Goal: Information Seeking & Learning: Learn about a topic

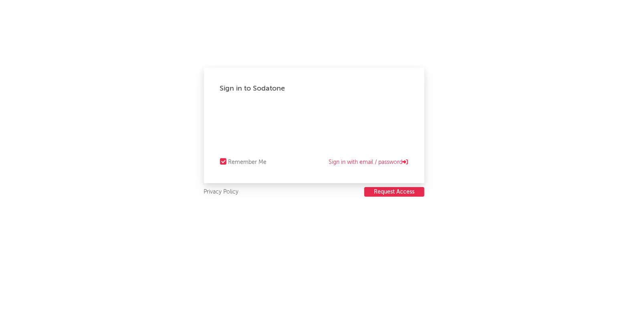
select select "recorded_music"
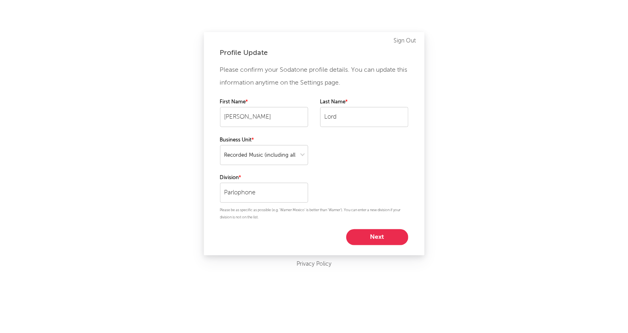
click at [368, 233] on button "Next" at bounding box center [377, 237] width 62 height 16
select select "marketing"
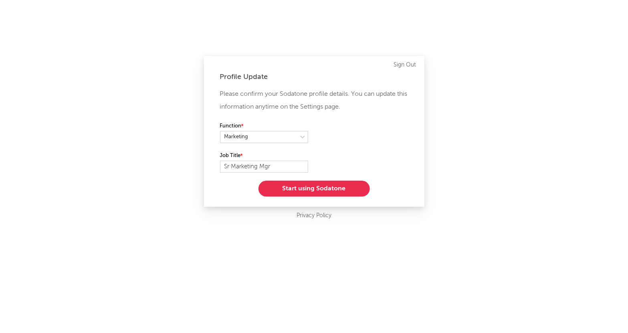
click at [348, 191] on button "Start using Sodatone" at bounding box center [314, 189] width 111 height 16
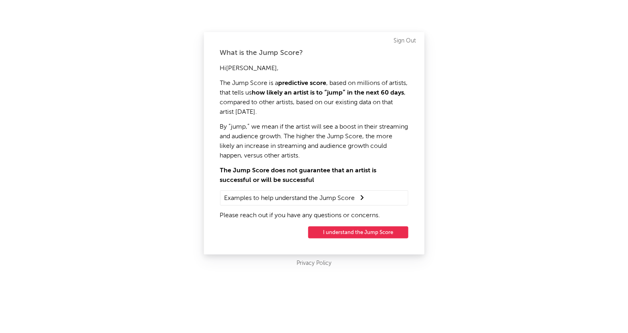
click at [355, 234] on button "I understand the Jump Score" at bounding box center [358, 233] width 100 height 12
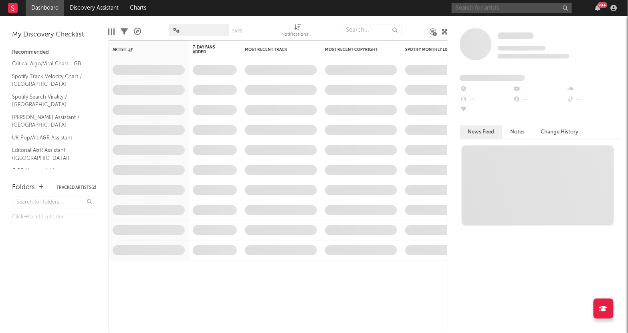
click at [504, 8] on input "text" at bounding box center [512, 8] width 120 height 10
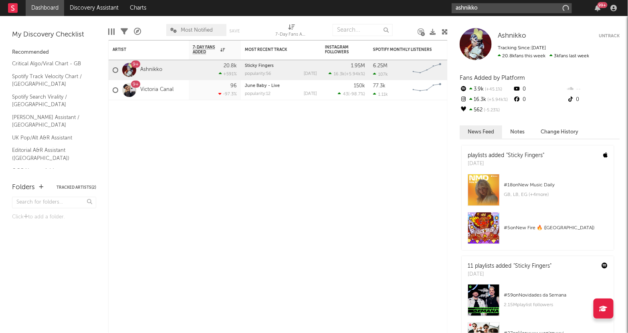
type input "ashnikko"
click at [512, 35] on span "Ashnikko" at bounding box center [512, 35] width 28 height 7
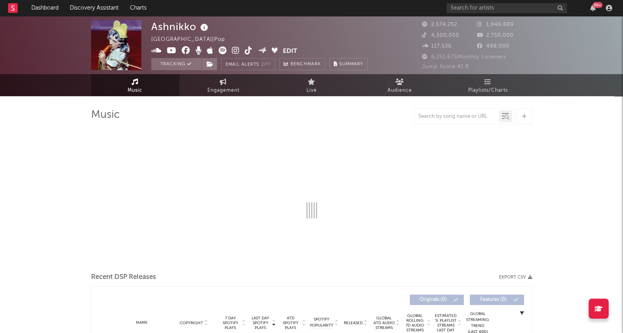
select select "6m"
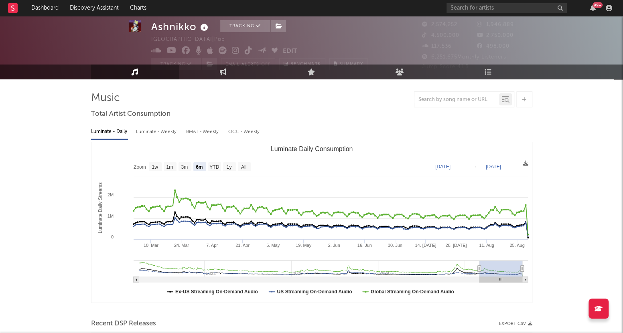
scroll to position [17, 0]
click at [212, 71] on link "Engagement" at bounding box center [223, 72] width 88 height 15
select select "1w"
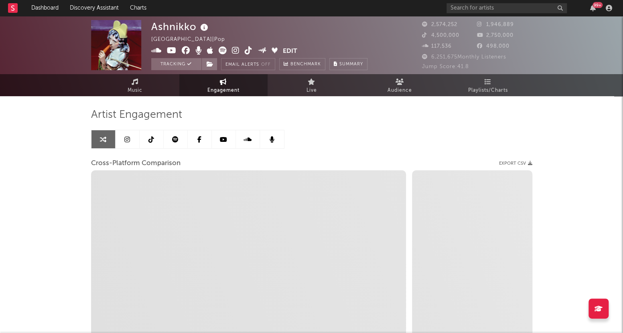
select select "1m"
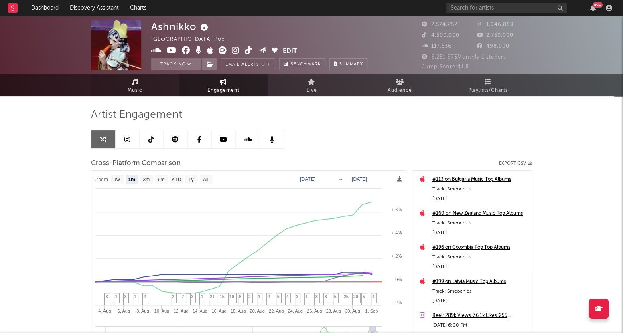
click at [138, 91] on span "Music" at bounding box center [134, 91] width 15 height 10
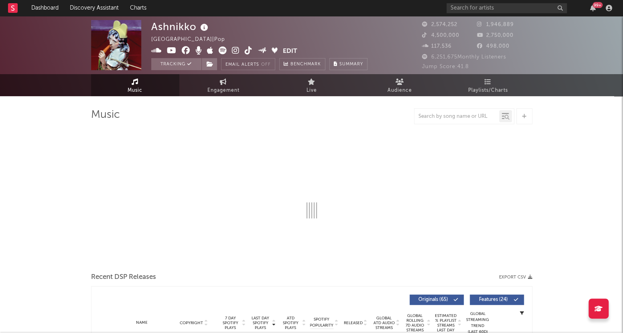
select select "6m"
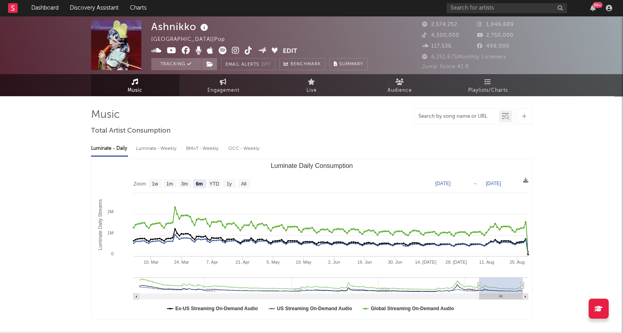
click at [443, 115] on input "text" at bounding box center [456, 116] width 85 height 6
type input "sticky fingers"
click at [466, 115] on input "sticky fingers" at bounding box center [456, 116] width 85 height 6
click at [505, 115] on icon at bounding box center [506, 117] width 5 height 5
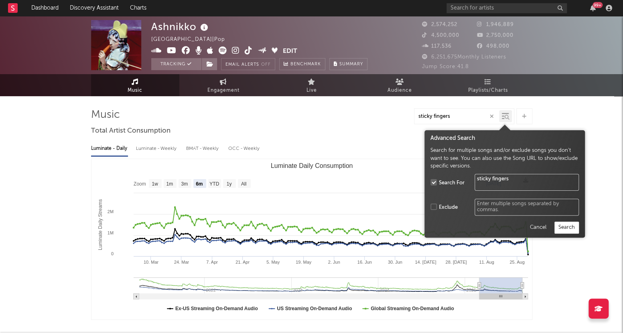
click at [564, 225] on button "Search" at bounding box center [566, 227] width 24 height 12
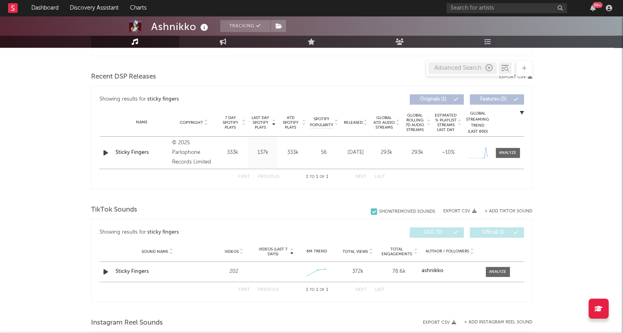
scroll to position [297, 0]
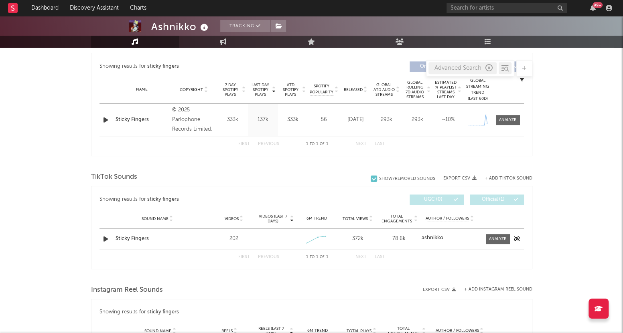
click at [150, 240] on div "Sticky Fingers" at bounding box center [157, 239] width 84 height 8
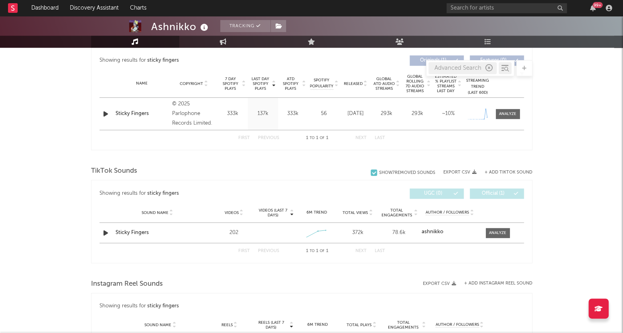
scroll to position [303, 0]
click at [495, 230] on div at bounding box center [497, 233] width 17 height 6
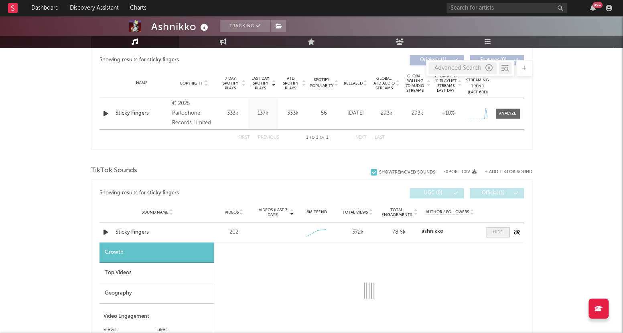
select select "1w"
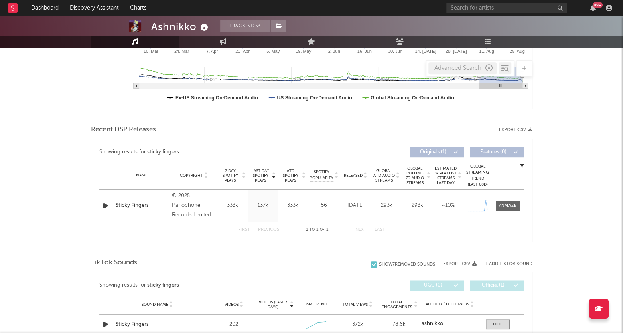
scroll to position [204, 0]
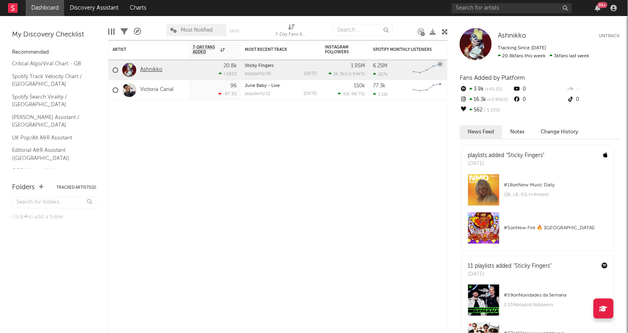
click at [152, 69] on link "Ashnikko" at bounding box center [151, 70] width 22 height 7
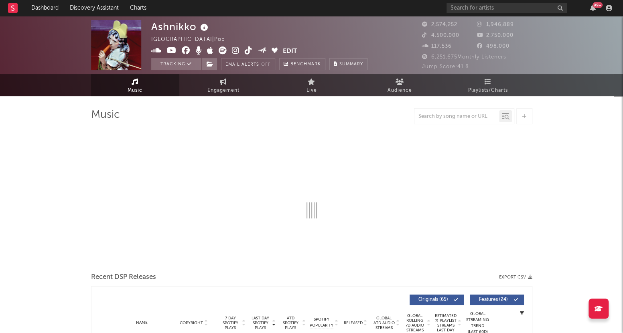
select select "6m"
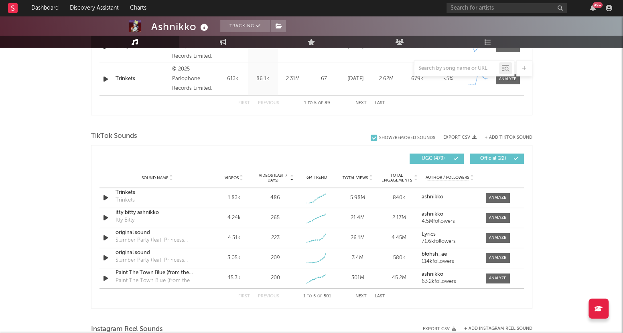
scroll to position [467, 0]
click at [370, 138] on div at bounding box center [373, 137] width 6 height 6
click at [370, 138] on input "Show 7 Removed Sounds" at bounding box center [370, 137] width 0 height 8
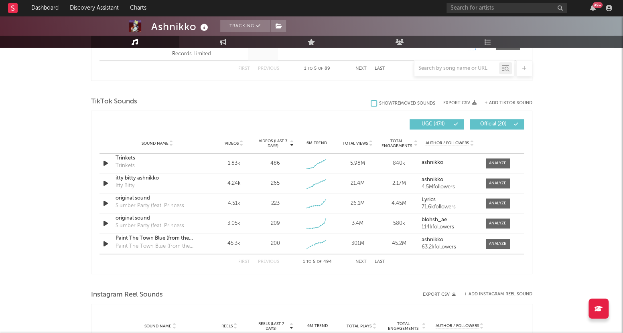
scroll to position [495, 0]
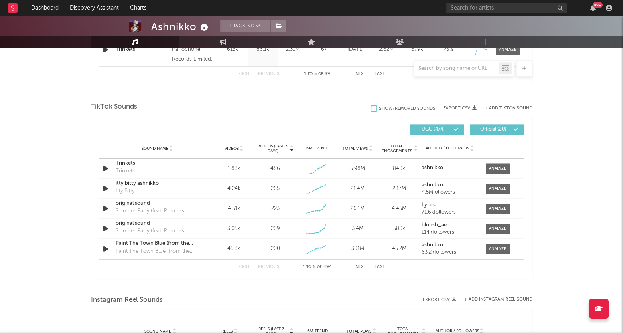
click at [356, 269] on div "First Previous 1 to 5 of 494 Next Last" at bounding box center [311, 267] width 147 height 16
click at [361, 267] on button "Next" at bounding box center [360, 267] width 11 height 4
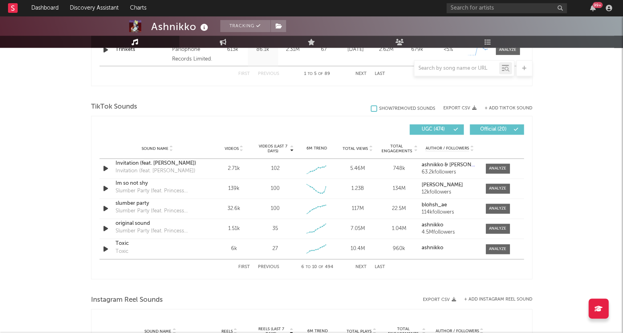
click at [361, 267] on button "Next" at bounding box center [360, 267] width 11 height 4
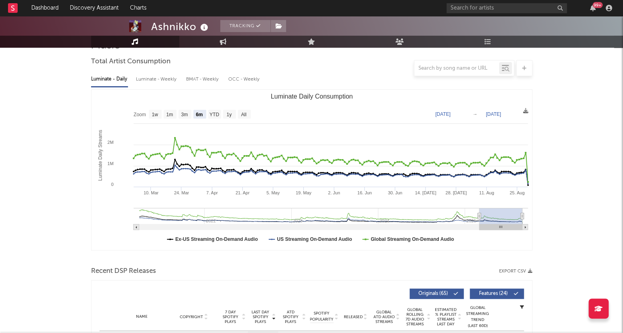
scroll to position [0, 0]
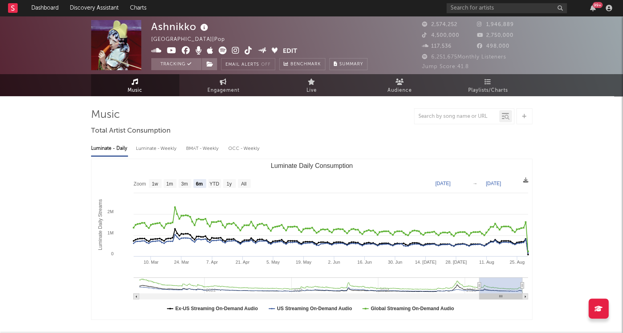
click at [153, 148] on div "Luminate - Weekly" at bounding box center [157, 149] width 42 height 14
select select "6m"
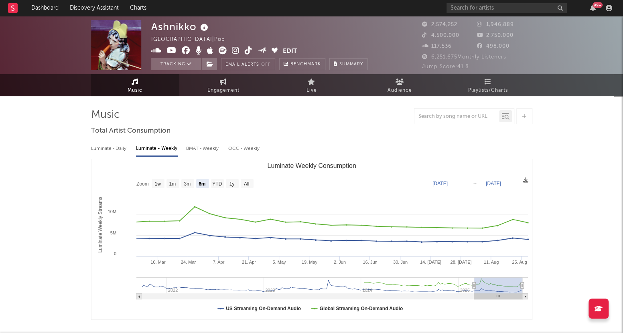
click at [205, 152] on div "BMAT - Weekly" at bounding box center [203, 149] width 34 height 14
select select "6m"
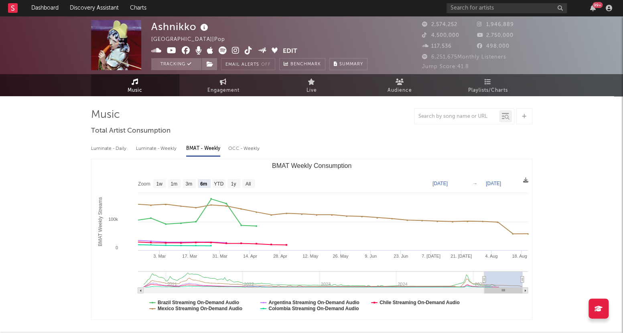
click at [244, 149] on div "OCC - Weekly" at bounding box center [244, 149] width 32 height 14
select select "6m"
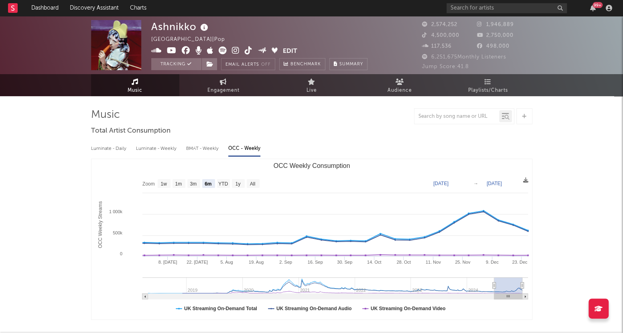
click at [157, 150] on div "Luminate - Weekly" at bounding box center [157, 149] width 42 height 14
select select "6m"
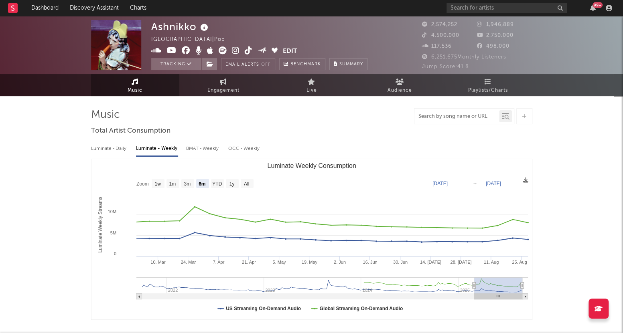
click at [459, 114] on input "text" at bounding box center [456, 116] width 85 height 6
type input "original sound"
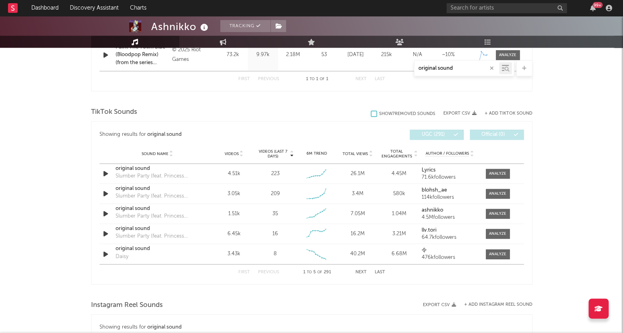
scroll to position [368, 0]
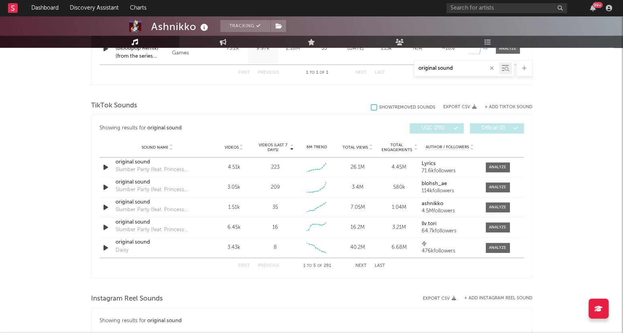
click at [361, 266] on button "Next" at bounding box center [360, 266] width 11 height 4
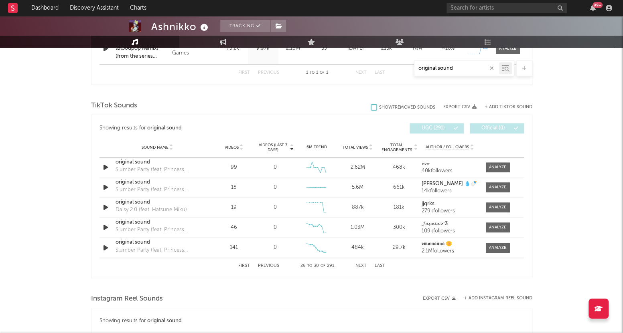
click at [361, 266] on button "Next" at bounding box center [360, 266] width 11 height 4
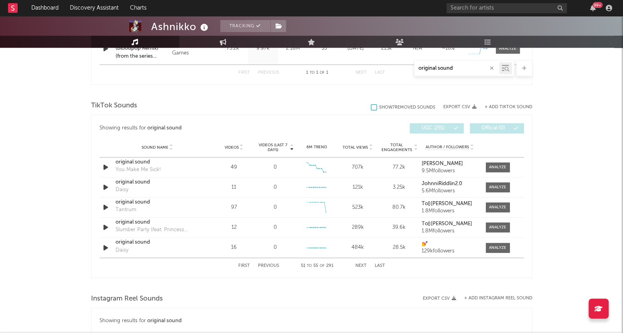
click at [361, 266] on button "Next" at bounding box center [360, 266] width 11 height 4
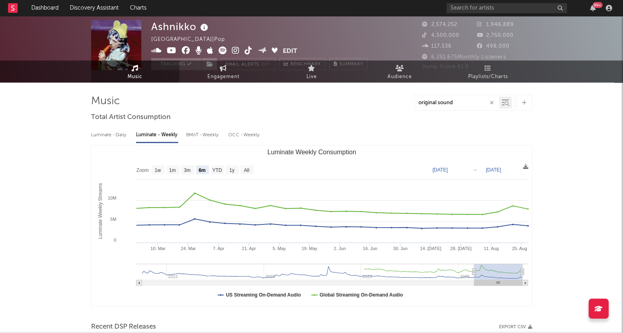
scroll to position [0, 0]
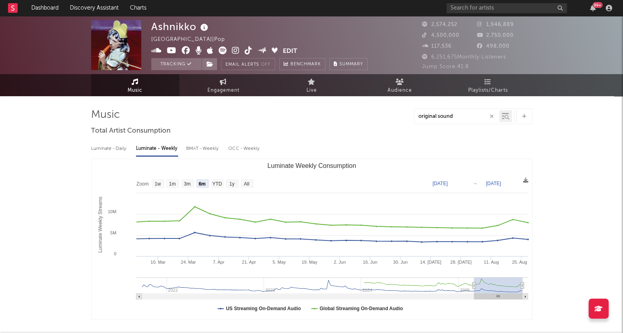
click at [133, 80] on icon at bounding box center [134, 82] width 7 height 6
click at [226, 88] on span "Engagement" at bounding box center [223, 91] width 32 height 10
select select "1w"
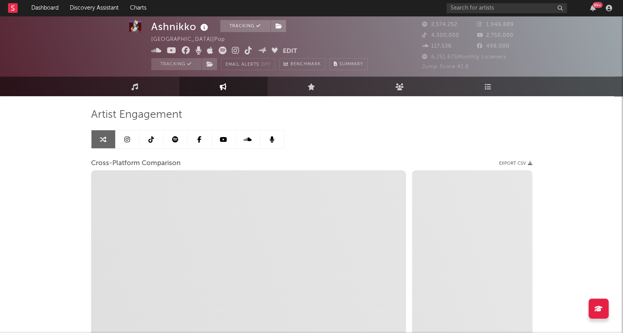
scroll to position [9, 0]
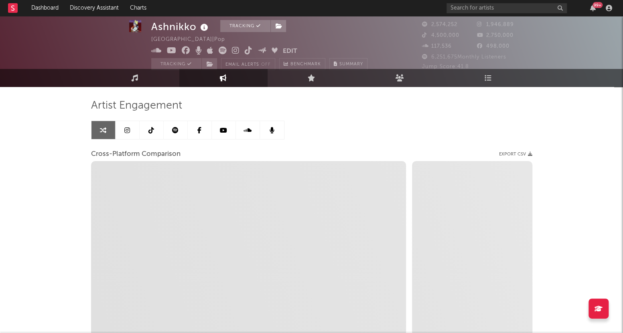
click at [154, 128] on icon at bounding box center [151, 130] width 6 height 6
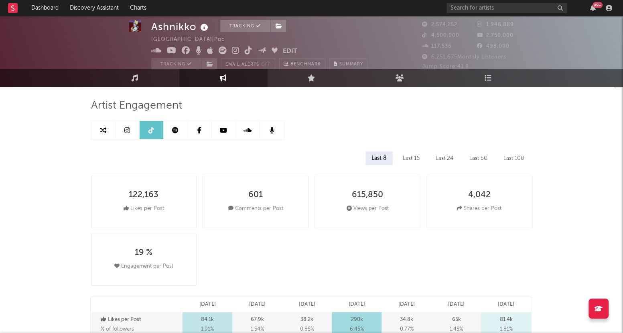
select select "6m"
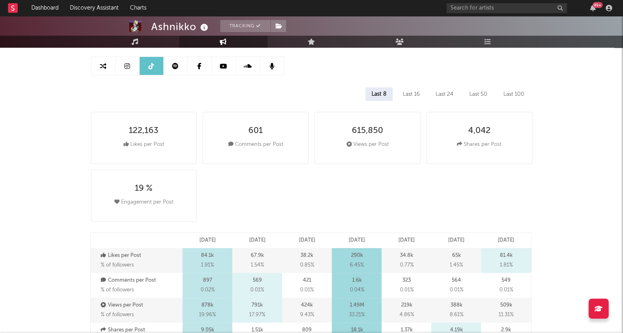
scroll to position [74, 0]
click at [417, 89] on div "Last 16" at bounding box center [410, 94] width 29 height 14
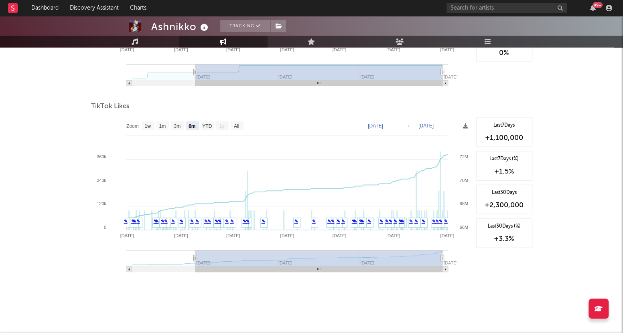
scroll to position [911, 0]
